Goal: Transaction & Acquisition: Purchase product/service

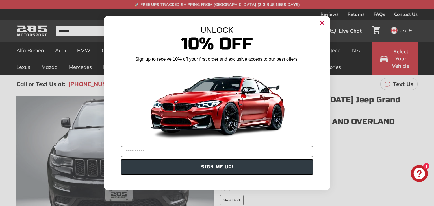
click at [319, 23] on circle "Close dialog" at bounding box center [322, 23] width 8 height 8
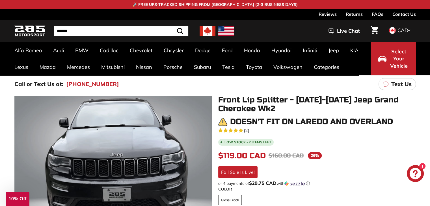
click at [297, 109] on h1 "Front Lip Splitter - [DATE]-[DATE] Jeep Grand Cherokee Wk2" at bounding box center [317, 105] width 198 height 18
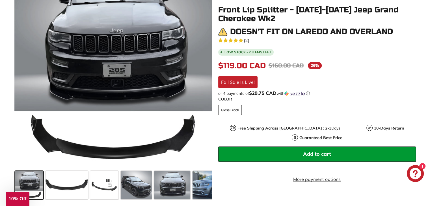
scroll to position [136, 0]
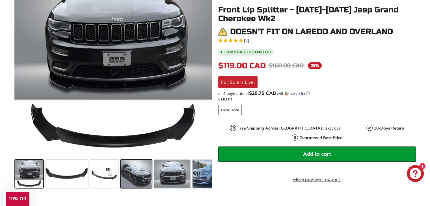
click at [140, 168] on span at bounding box center [136, 174] width 31 height 28
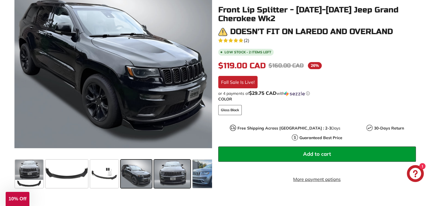
click at [163, 171] on span at bounding box center [172, 174] width 36 height 28
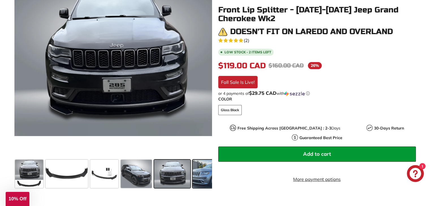
click at [199, 172] on span at bounding box center [213, 174] width 42 height 28
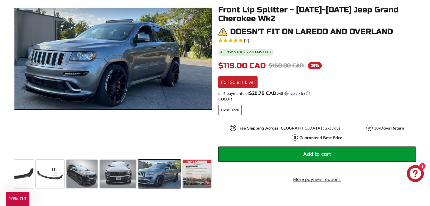
scroll to position [0, 54]
click at [174, 167] on span at bounding box center [159, 174] width 42 height 28
click at [172, 166] on span at bounding box center [159, 174] width 42 height 28
click at [226, 181] on div "Front Lip Splitter - [DATE]-[DATE] Jeep Grand Cherokee Wk2 Doesn't fit on [GEOG…" at bounding box center [314, 96] width 204 height 181
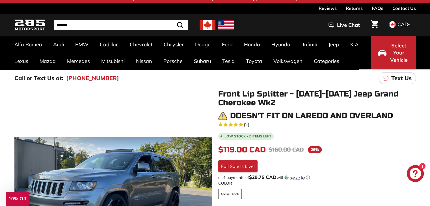
scroll to position [0, 0]
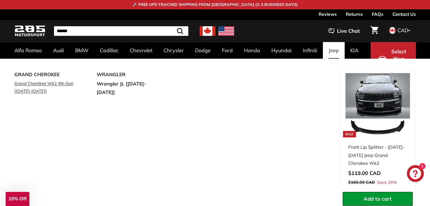
click at [41, 83] on link "Grand Cherokee Wk2 4th Gen [[DATE]-[DATE]]" at bounding box center [47, 87] width 67 height 16
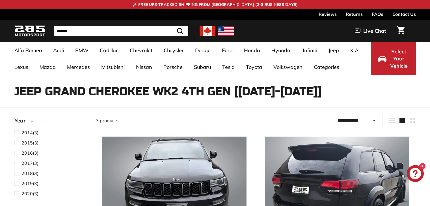
select select "**********"
